Goal: Transaction & Acquisition: Purchase product/service

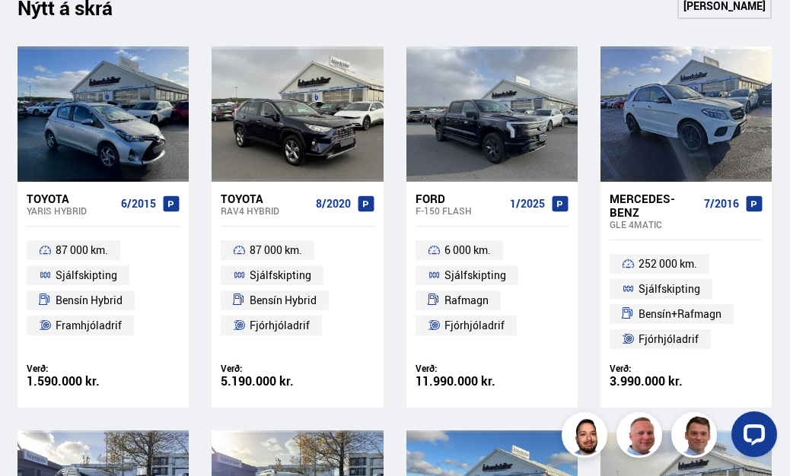
scroll to position [655, 0]
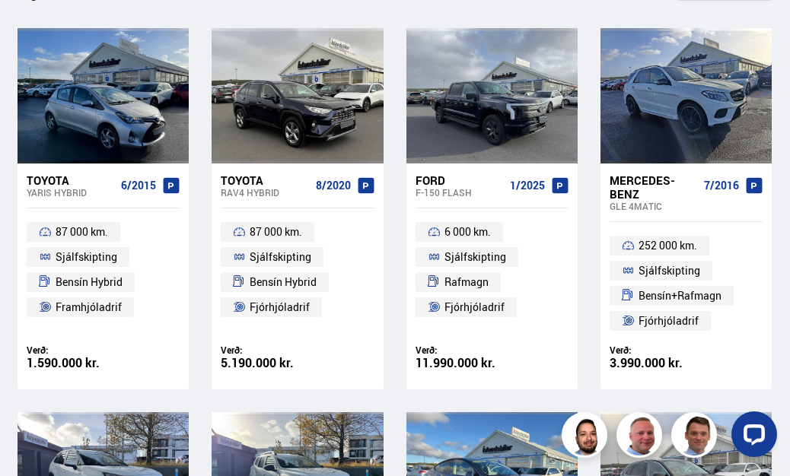
click at [226, 180] on div "Toyota" at bounding box center [265, 180] width 88 height 14
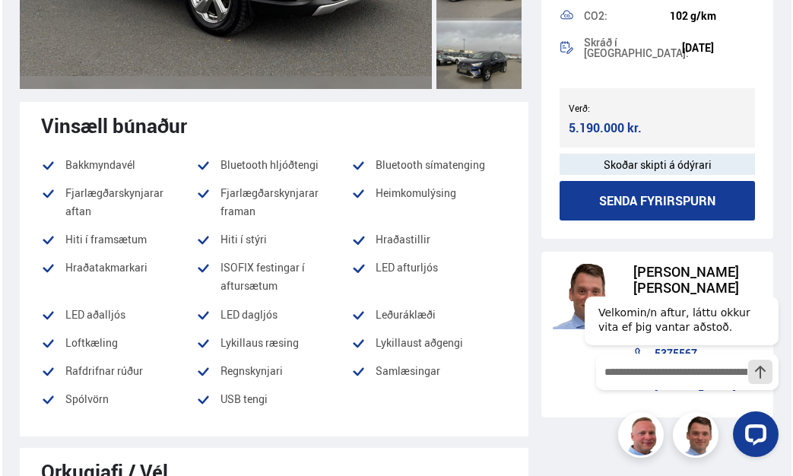
scroll to position [456, 0]
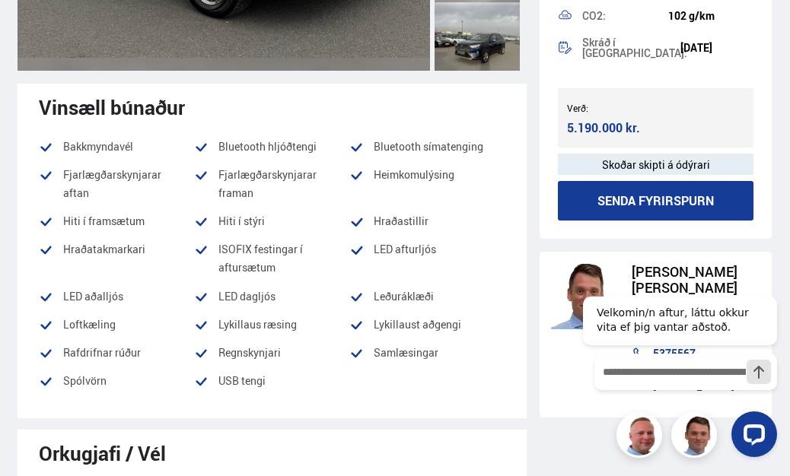
click at [618, 208] on button "Senda fyrirspurn" at bounding box center [656, 201] width 196 height 40
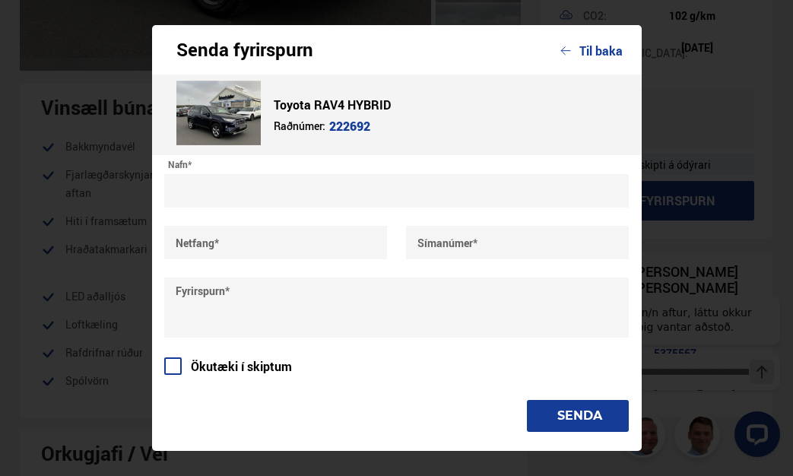
click at [297, 200] on input "text" at bounding box center [397, 190] width 466 height 33
type input "*"
type input "**********"
type input "*******"
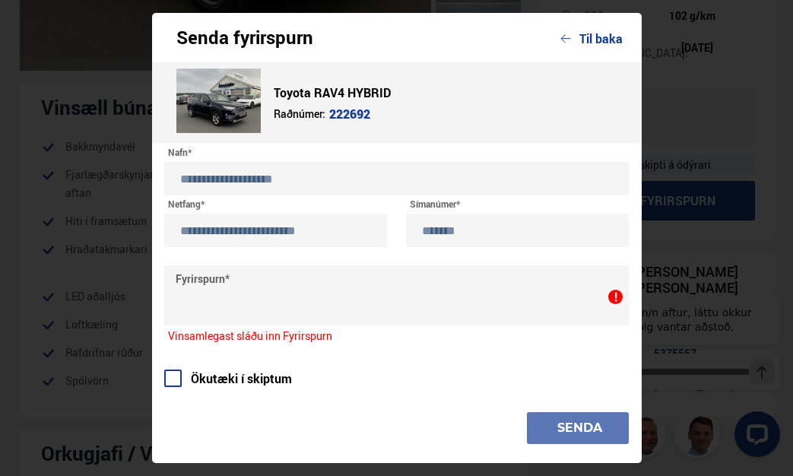
drag, startPoint x: 211, startPoint y: 355, endPoint x: 203, endPoint y: 368, distance: 16.0
click at [211, 357] on div "**********" at bounding box center [397, 302] width 466 height 281
click at [199, 377] on label "Ökutæki í skiptum" at bounding box center [228, 379] width 128 height 14
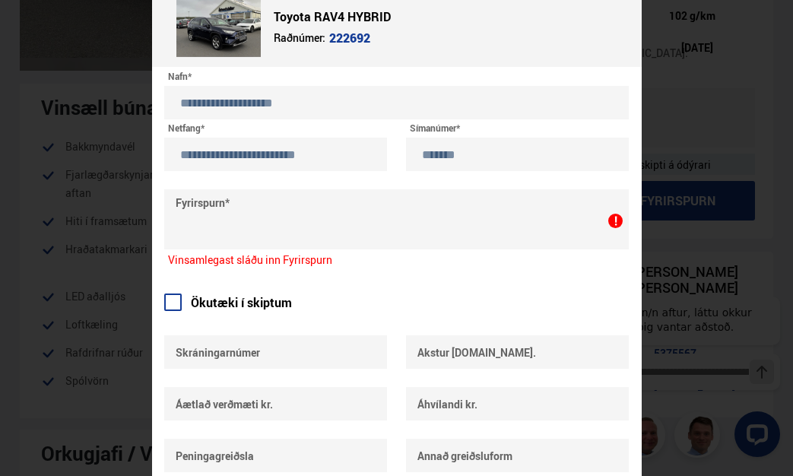
scroll to position [228, 0]
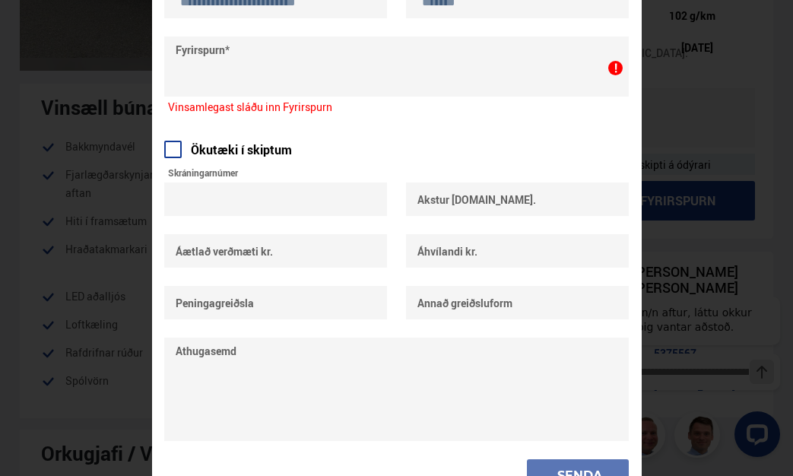
click at [252, 209] on input "text" at bounding box center [276, 199] width 224 height 33
click at [344, 256] on input "text" at bounding box center [276, 250] width 224 height 33
click at [456, 266] on input "text" at bounding box center [518, 250] width 224 height 33
click at [289, 289] on input "text" at bounding box center [276, 302] width 224 height 33
click at [477, 314] on input "text" at bounding box center [518, 302] width 224 height 33
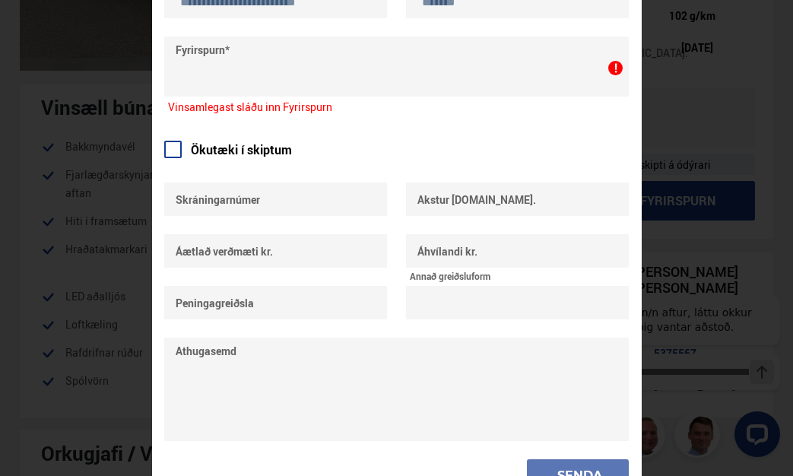
click at [234, 310] on input "text" at bounding box center [276, 302] width 224 height 33
click at [227, 212] on input "text" at bounding box center [276, 199] width 224 height 33
type input "*****"
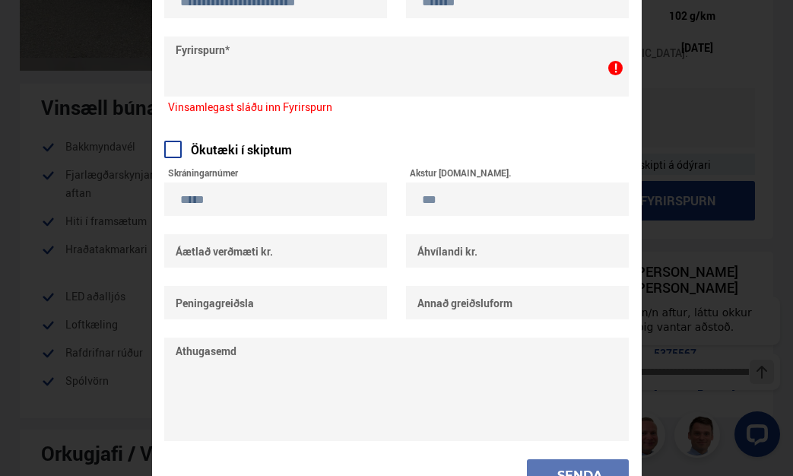
type input "***"
type input "*****"
click at [458, 255] on input "text" at bounding box center [518, 250] width 224 height 33
type input "******"
click at [248, 306] on input "text" at bounding box center [276, 302] width 224 height 33
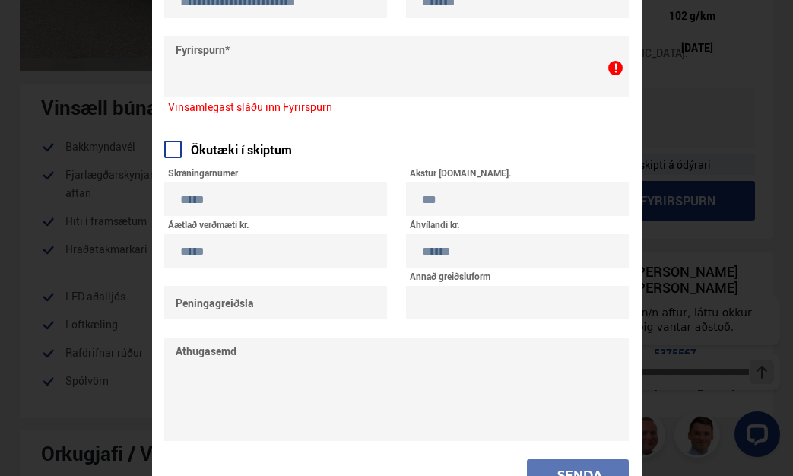
click at [550, 316] on input "text" at bounding box center [518, 302] width 224 height 33
click at [257, 313] on input "text" at bounding box center [276, 302] width 224 height 33
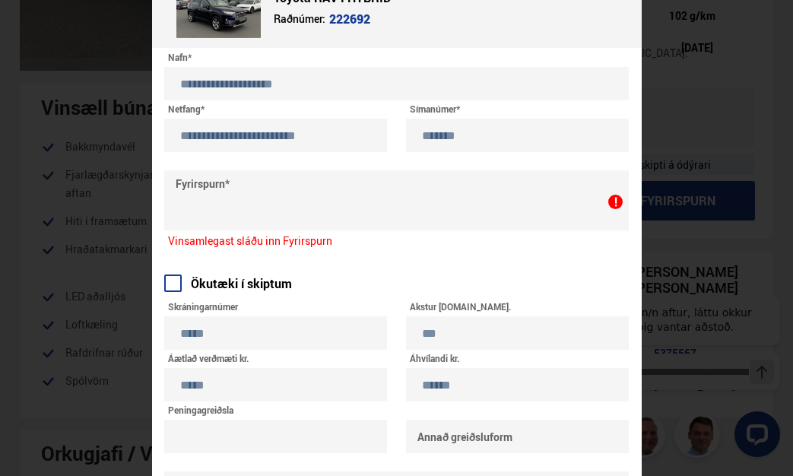
scroll to position [76, 0]
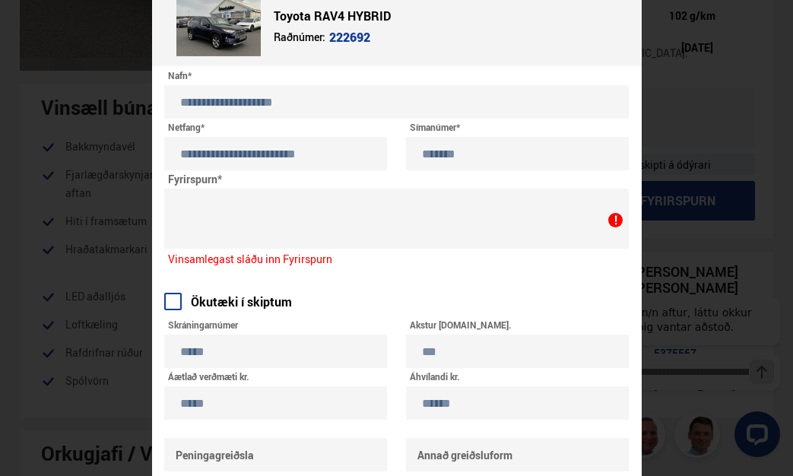
click at [288, 212] on textarea at bounding box center [397, 219] width 466 height 60
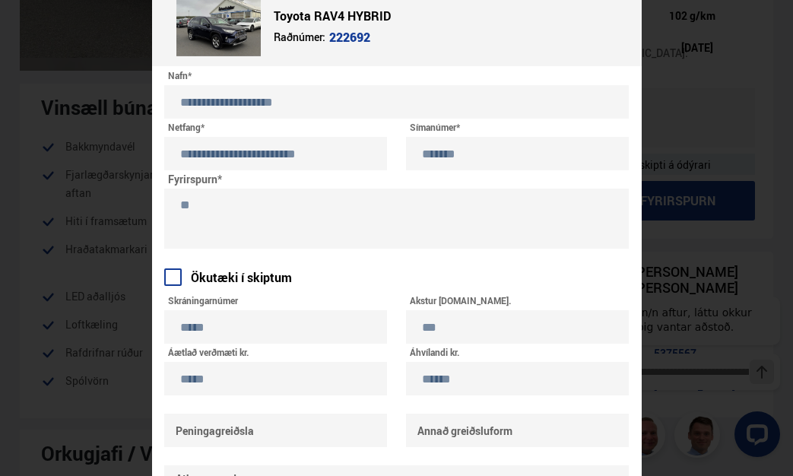
type textarea "*"
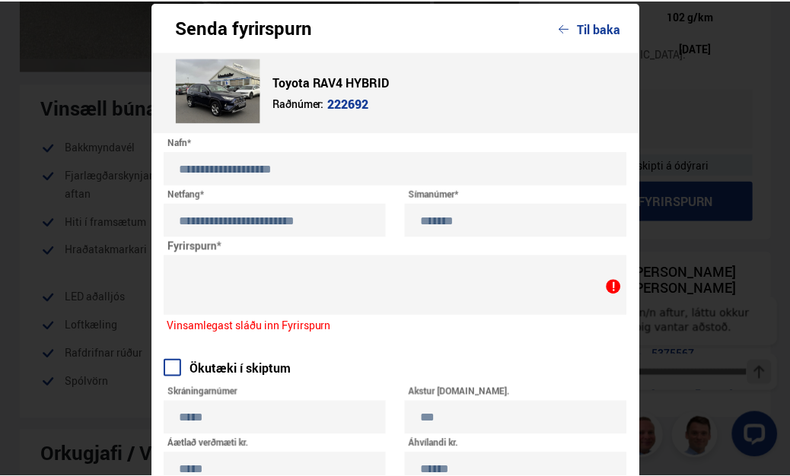
scroll to position [0, 0]
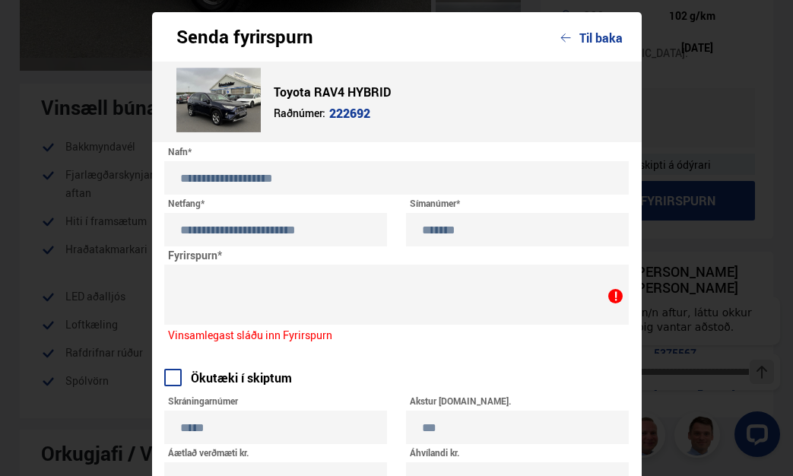
click at [612, 50] on div "Senda fyrirspurn Til baka" at bounding box center [397, 36] width 490 height 49
click at [610, 44] on button "Til baka" at bounding box center [592, 38] width 62 height 14
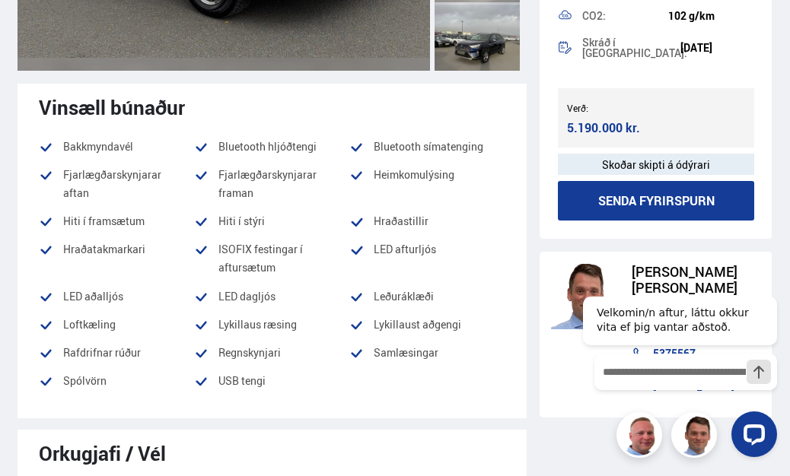
click at [659, 122] on div "Verð: 5.190.000 kr. Ásett verð/Skiptiverð 5.190.000 kr." at bounding box center [656, 117] width 196 height 59
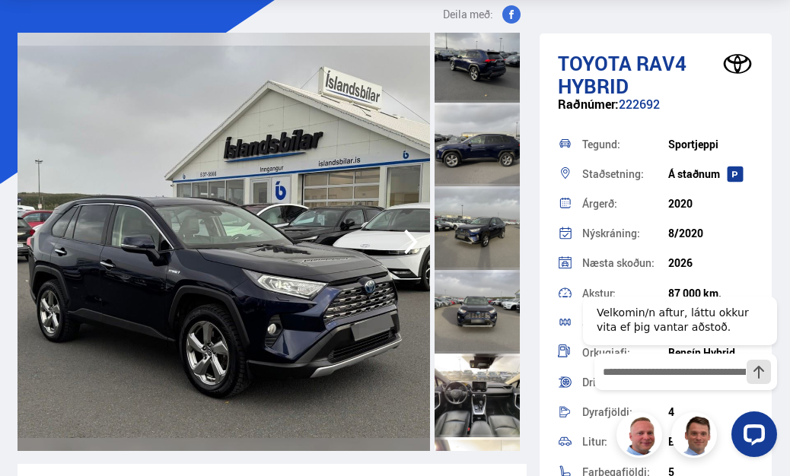
scroll to position [380, 0]
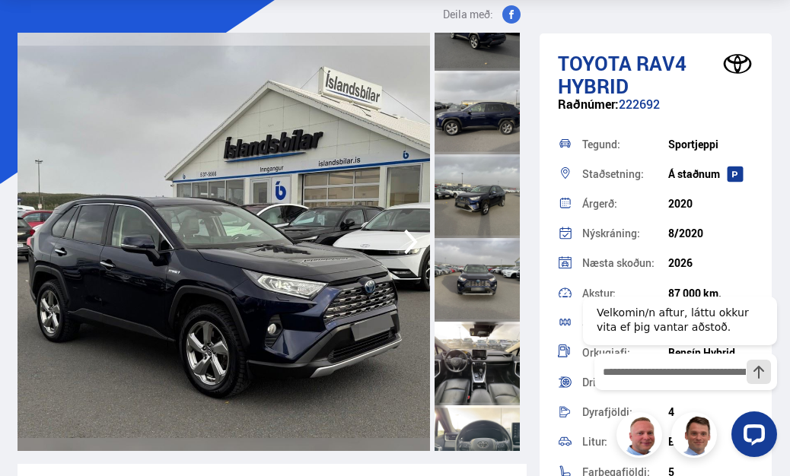
click at [469, 213] on div at bounding box center [476, 196] width 85 height 84
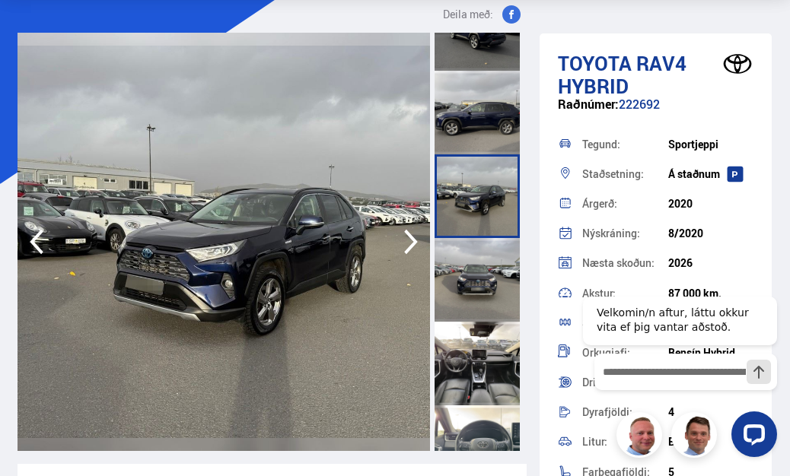
scroll to position [456, 0]
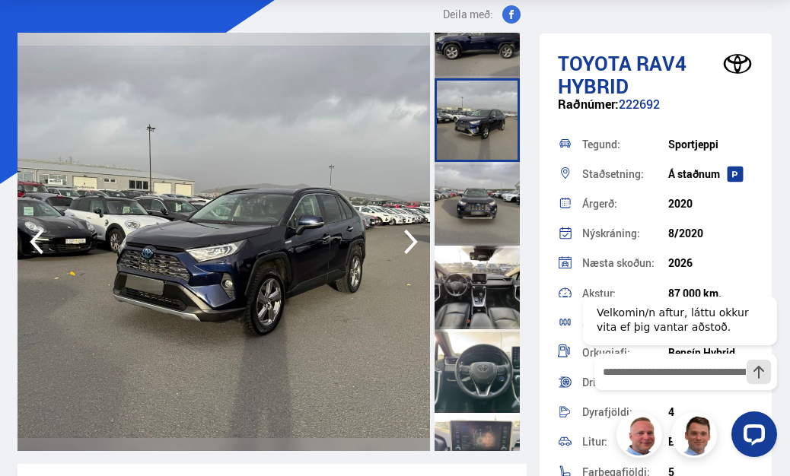
click at [488, 300] on div at bounding box center [476, 288] width 85 height 84
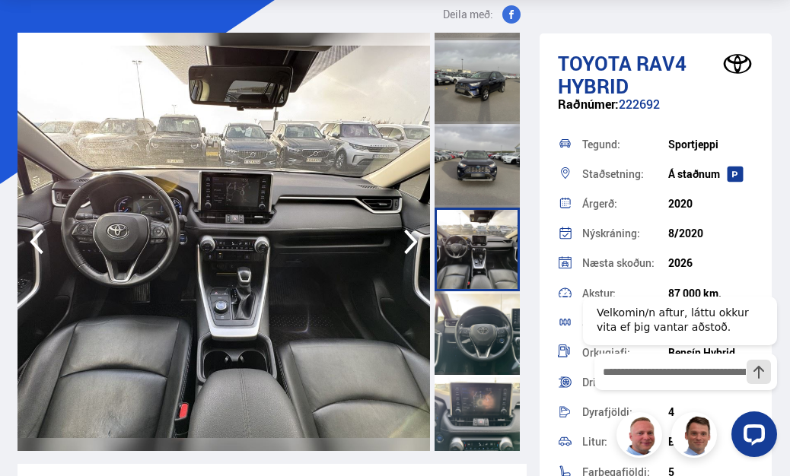
scroll to position [609, 0]
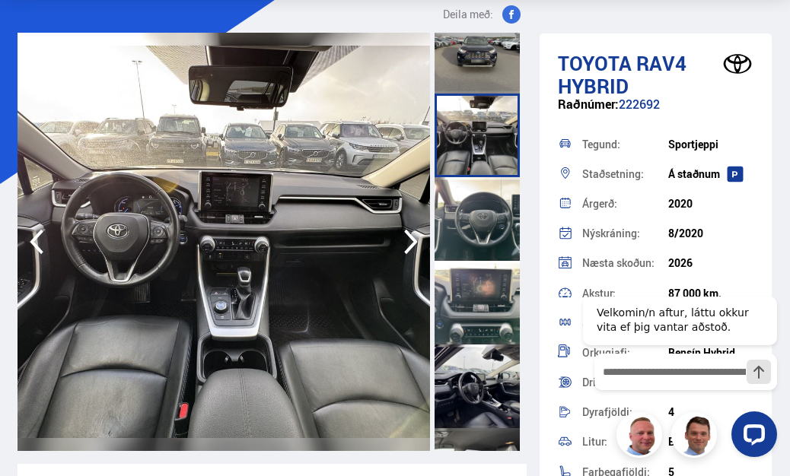
click at [482, 355] on div at bounding box center [476, 387] width 85 height 84
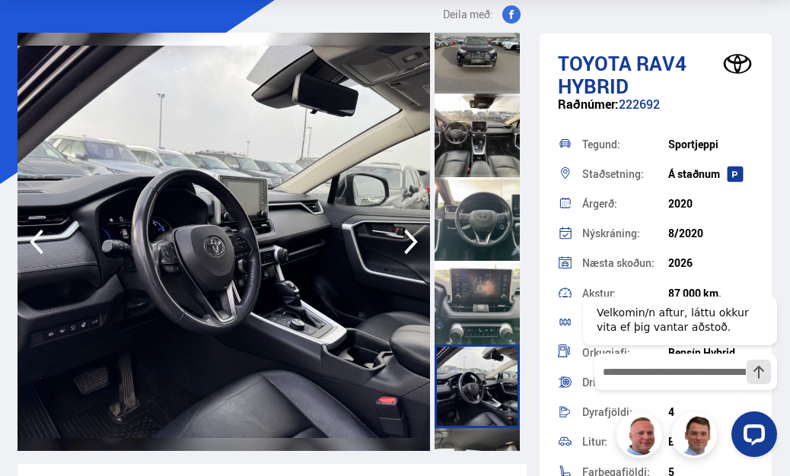
click at [468, 300] on div at bounding box center [476, 303] width 85 height 84
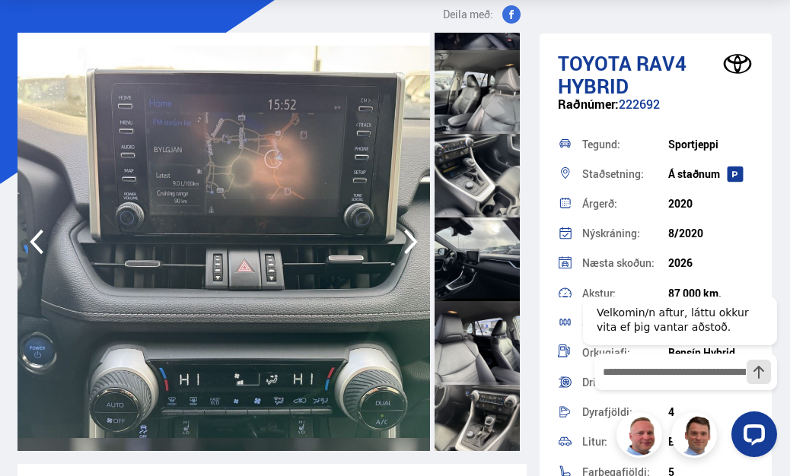
scroll to position [989, 0]
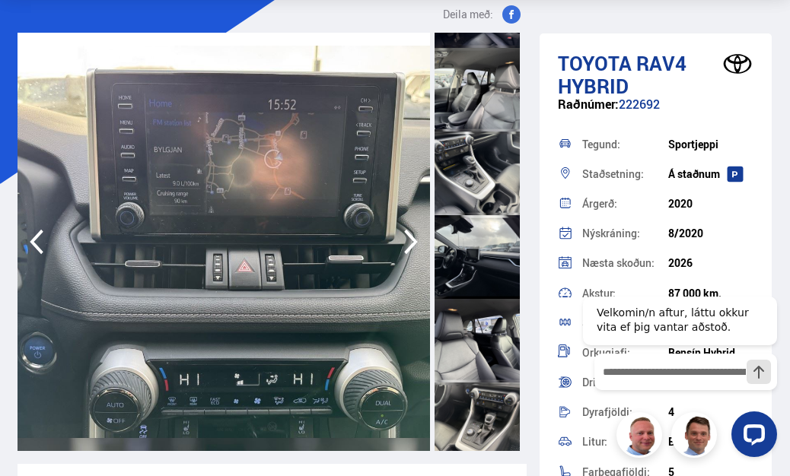
click at [474, 331] on div at bounding box center [476, 341] width 85 height 84
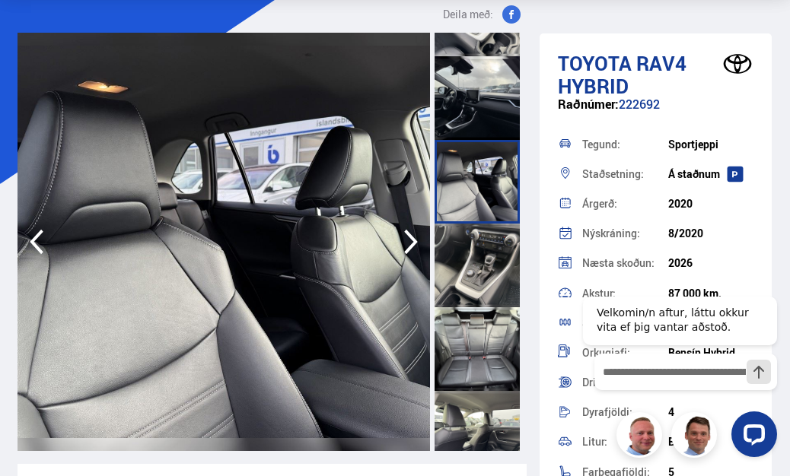
scroll to position [1293, 0]
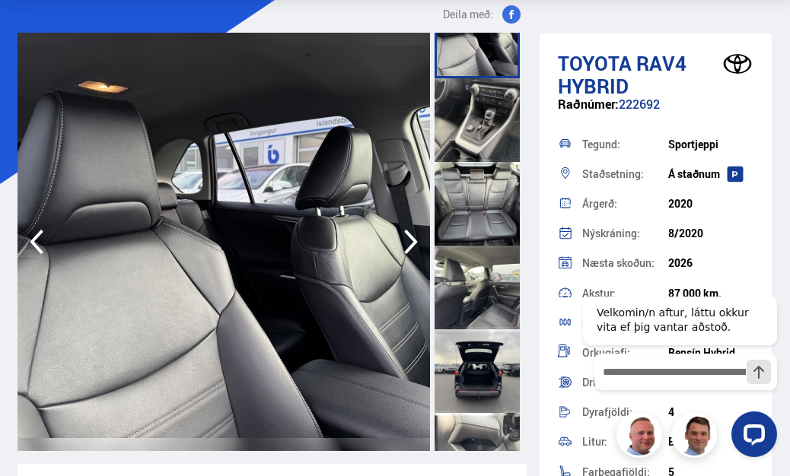
click at [474, 309] on div at bounding box center [476, 288] width 85 height 84
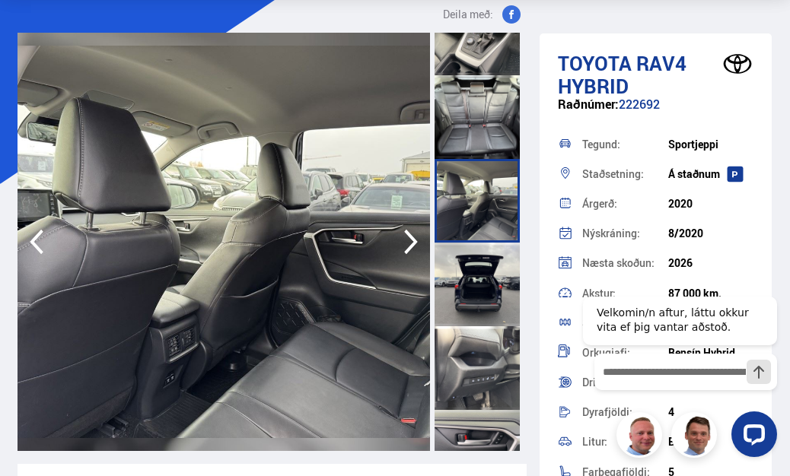
scroll to position [1521, 0]
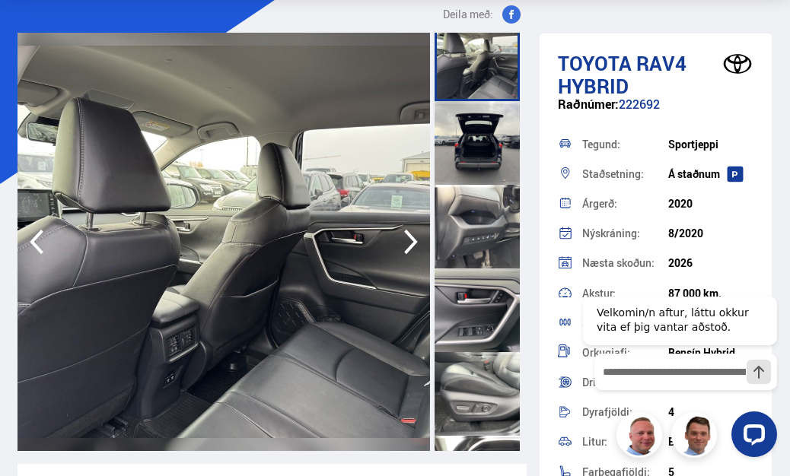
click at [475, 321] on div at bounding box center [476, 311] width 85 height 84
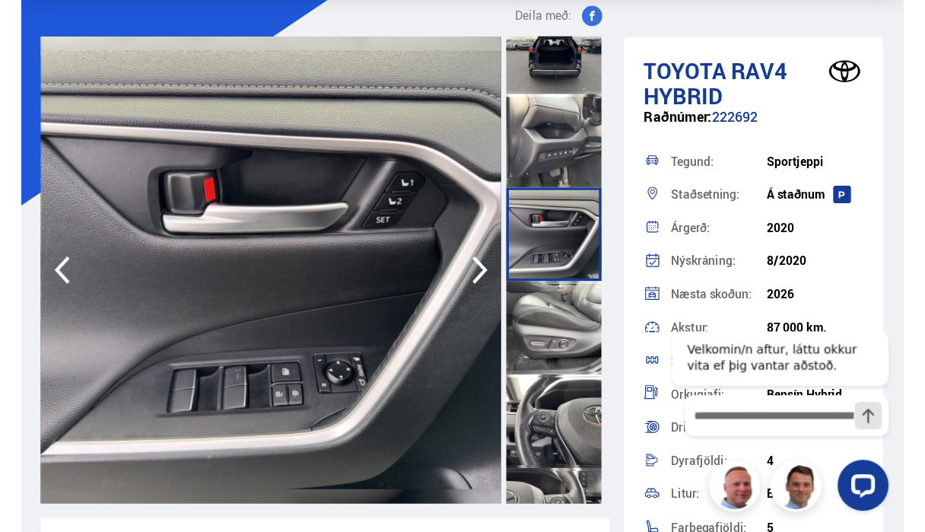
scroll to position [1750, 0]
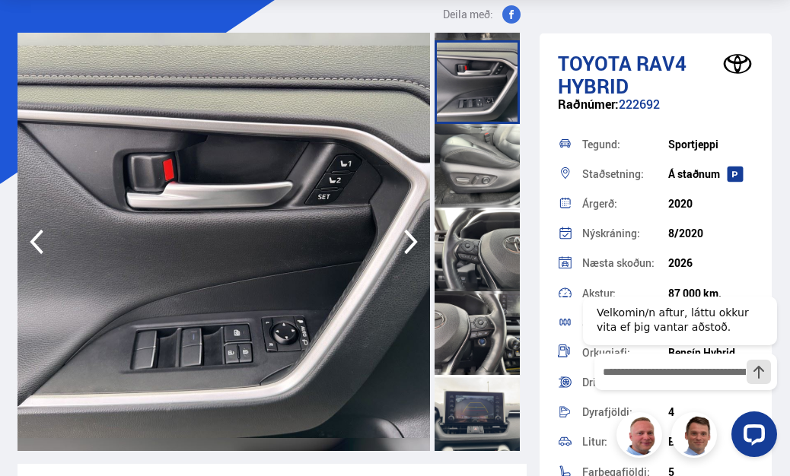
click at [476, 322] on div at bounding box center [476, 333] width 85 height 84
